Goal: Find specific page/section: Find specific page/section

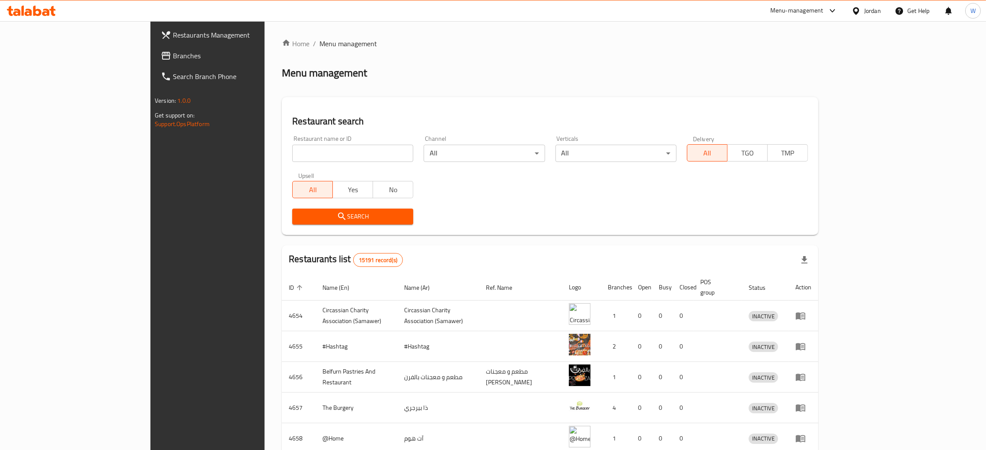
click at [282, 153] on div "Home / Menu management Menu management Restaurant search Restaurant name or ID …" at bounding box center [550, 337] width 536 height 599
drag, startPoint x: 238, startPoint y: 153, endPoint x: 248, endPoint y: 152, distance: 10.0
click at [292, 153] on input "search" at bounding box center [352, 153] width 121 height 17
type input "jo pet zone"
click button "Search" at bounding box center [352, 217] width 121 height 16
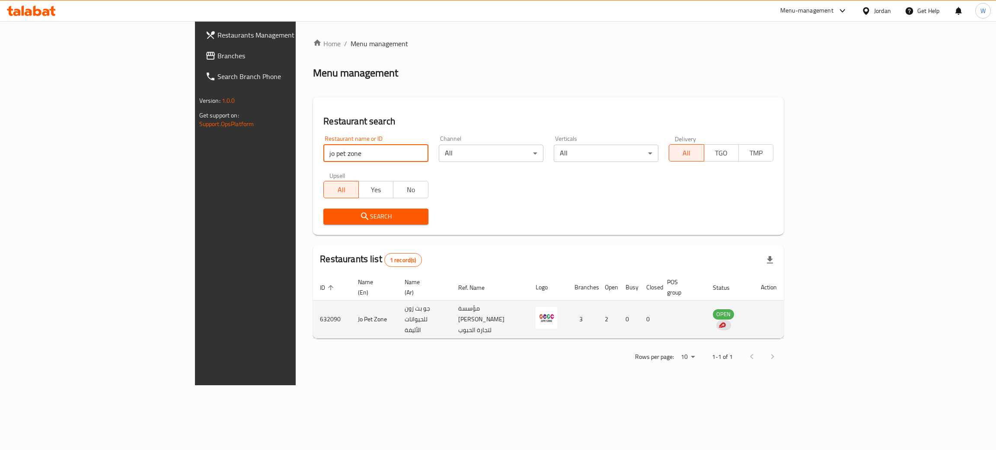
click at [313, 306] on td "632090" at bounding box center [332, 320] width 38 height 38
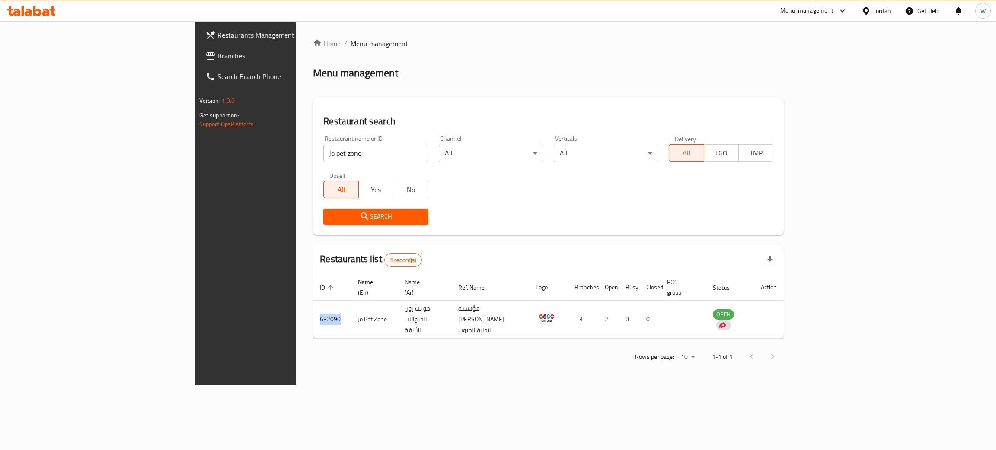
copy td "632090"
click at [801, 386] on div "Home / Menu management Menu management Restaurant search Restaurant name or ID …" at bounding box center [548, 203] width 505 height 364
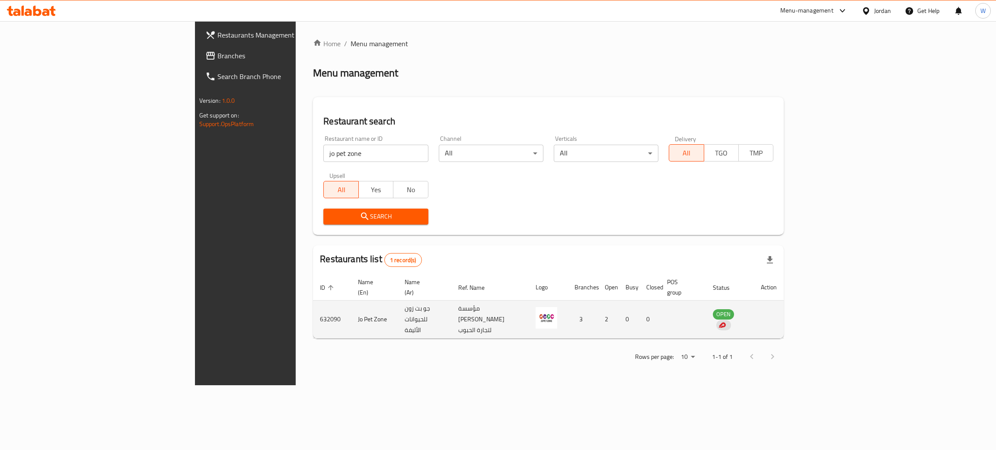
click at [351, 306] on td "Jo Pet Zone" at bounding box center [374, 320] width 47 height 38
copy td "Jo Pet Zone"
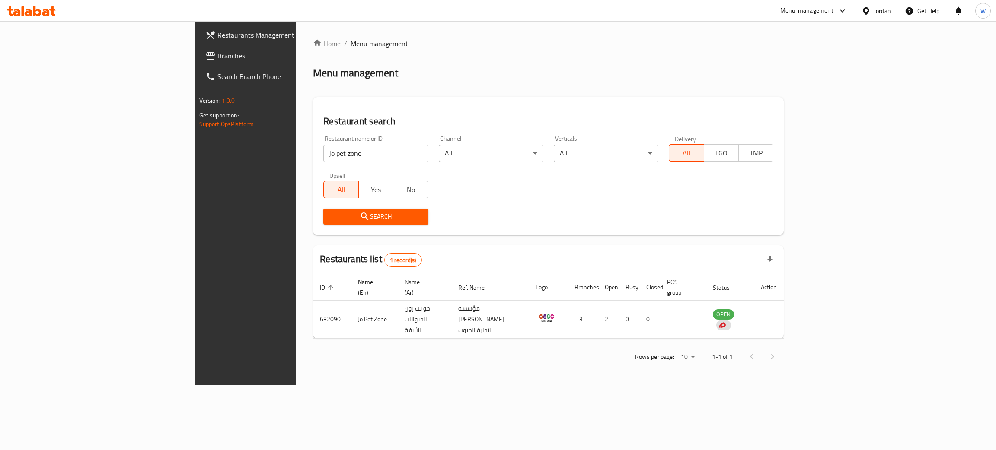
click at [801, 375] on div "Home / Menu management Menu management Restaurant search Restaurant name or ID …" at bounding box center [548, 203] width 505 height 364
